Goal: Check status: Check status

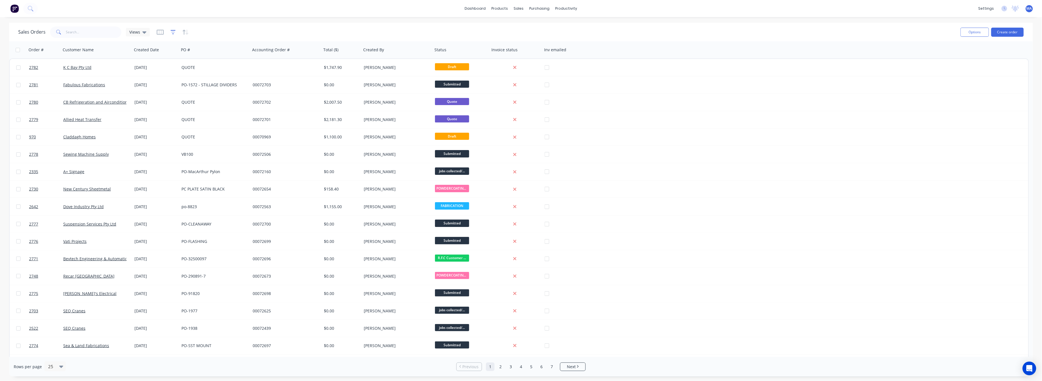
click at [172, 31] on icon "button" at bounding box center [173, 32] width 5 height 6
click at [183, 57] on div "Filters add Apply Clear" at bounding box center [265, 61] width 191 height 42
click at [416, 31] on div "Sales Orders Views" at bounding box center [487, 32] width 938 height 14
click at [171, 32] on icon "button" at bounding box center [173, 32] width 4 height 1
click at [185, 57] on button "add" at bounding box center [182, 59] width 14 height 5
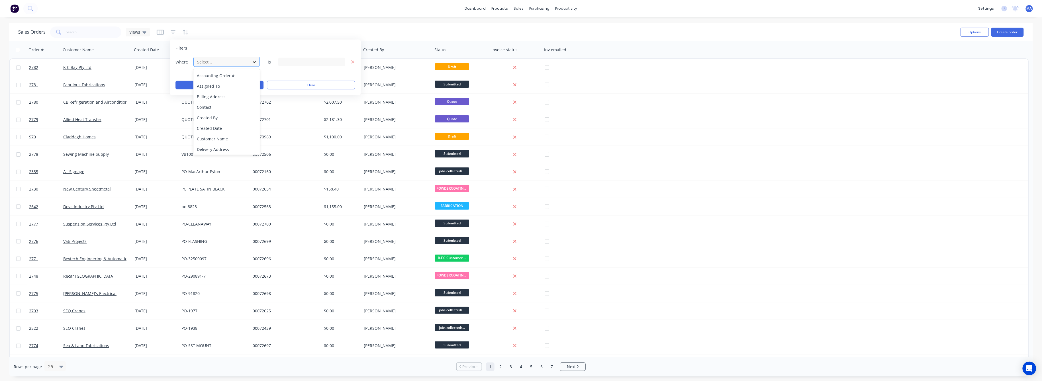
click at [255, 61] on icon at bounding box center [255, 62] width 6 height 6
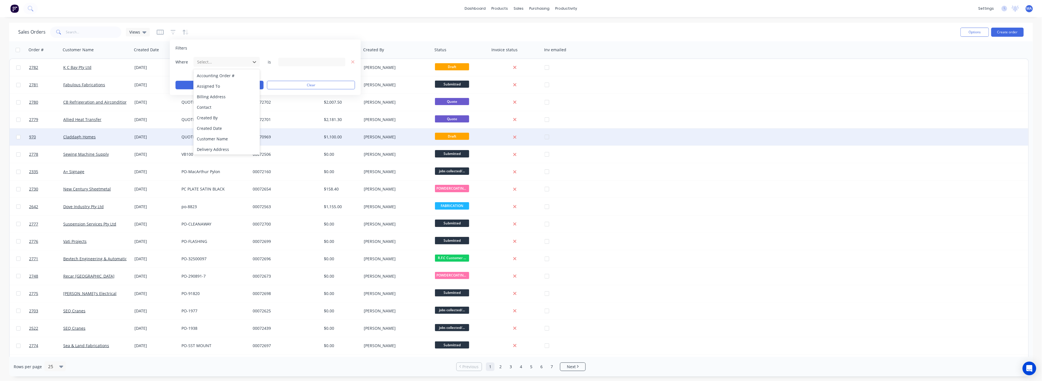
drag, startPoint x: 609, startPoint y: 140, endPoint x: 599, endPoint y: 139, distance: 10.0
click at [609, 140] on div "970 Claddagh Homes [DATE] QUOTE 00070969 $1,100.00 [PERSON_NAME] Draft" at bounding box center [519, 136] width 1019 height 17
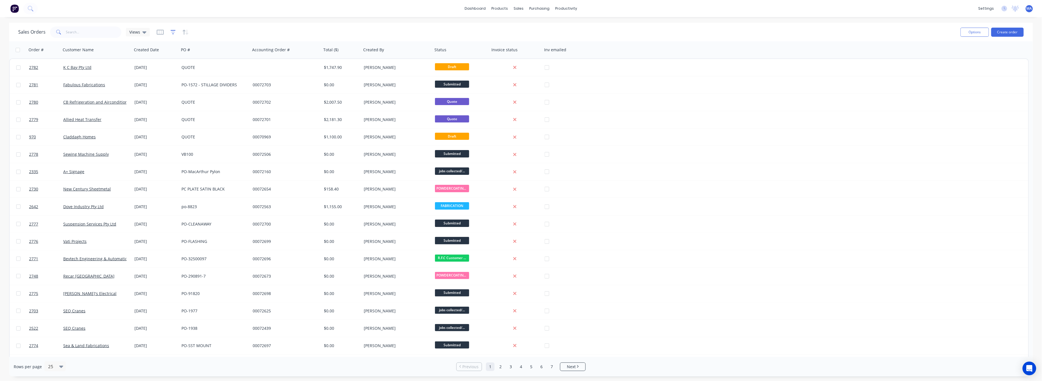
click at [171, 31] on icon "button" at bounding box center [173, 32] width 5 height 6
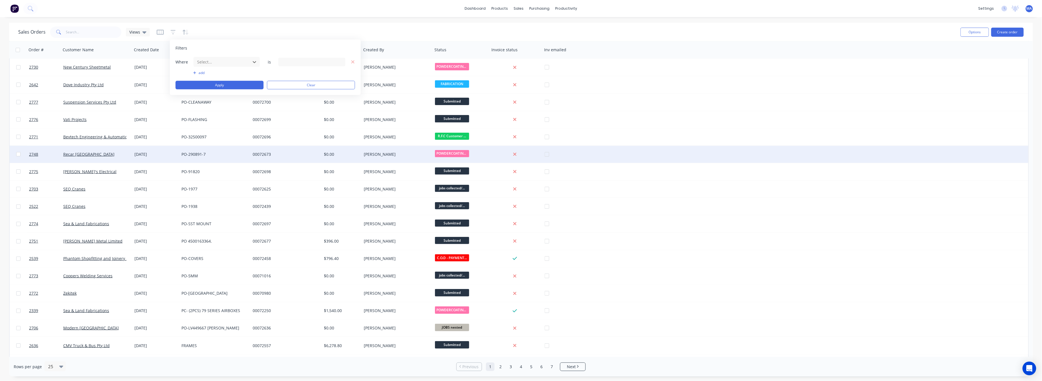
scroll to position [136, 0]
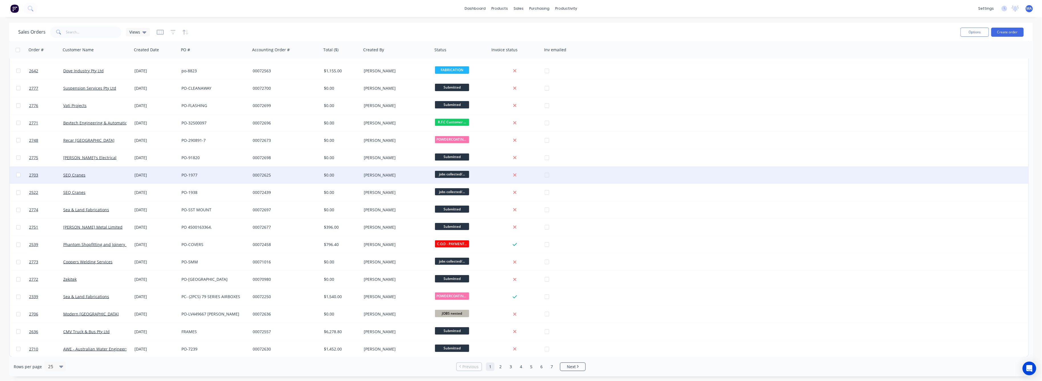
click at [718, 168] on div "2703 SEQ Cranes [DATE] PO-1977 00072625 $0.00 [PERSON_NAME] collected/..." at bounding box center [519, 175] width 1019 height 17
